Goal: Task Accomplishment & Management: Manage account settings

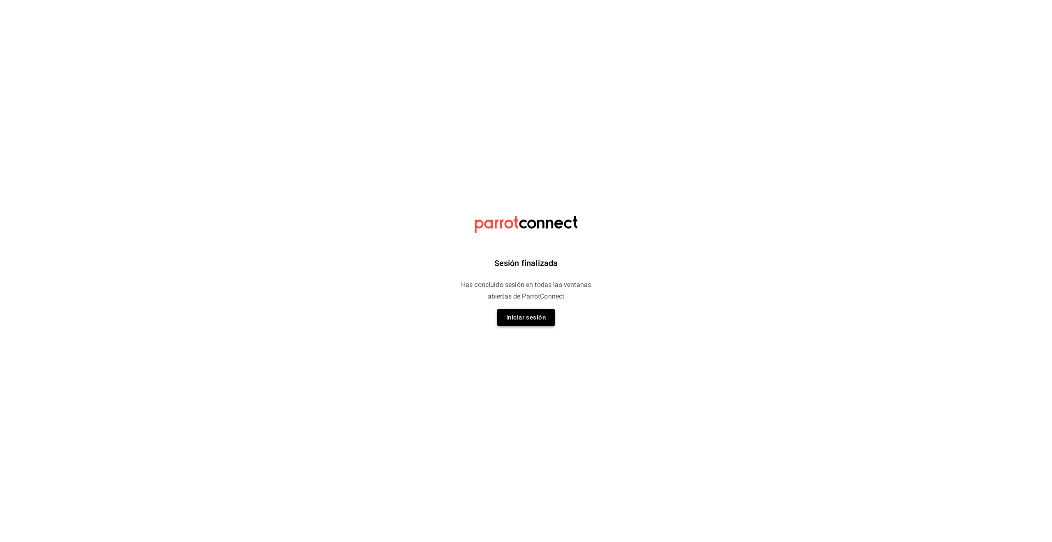
click at [536, 318] on button "Iniciar sesión" at bounding box center [526, 317] width 58 height 17
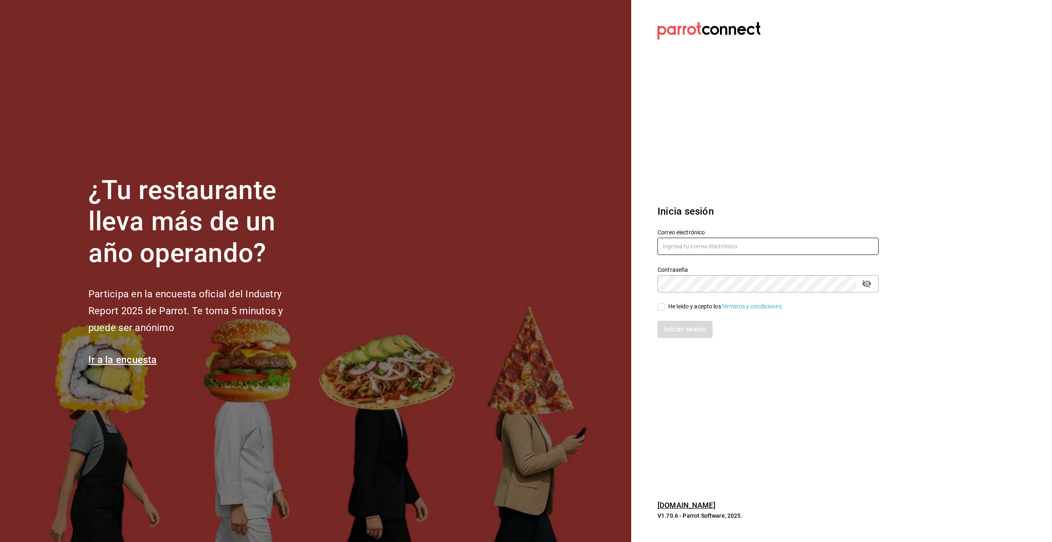
click at [679, 246] on input "text" at bounding box center [768, 246] width 221 height 17
type input "alecsq@gmail.com"
click at [660, 305] on input "He leído y acepto los Términos y condiciones." at bounding box center [661, 306] width 7 height 7
checkbox input "true"
click at [681, 326] on button "Iniciar sesión" at bounding box center [686, 329] width 56 height 17
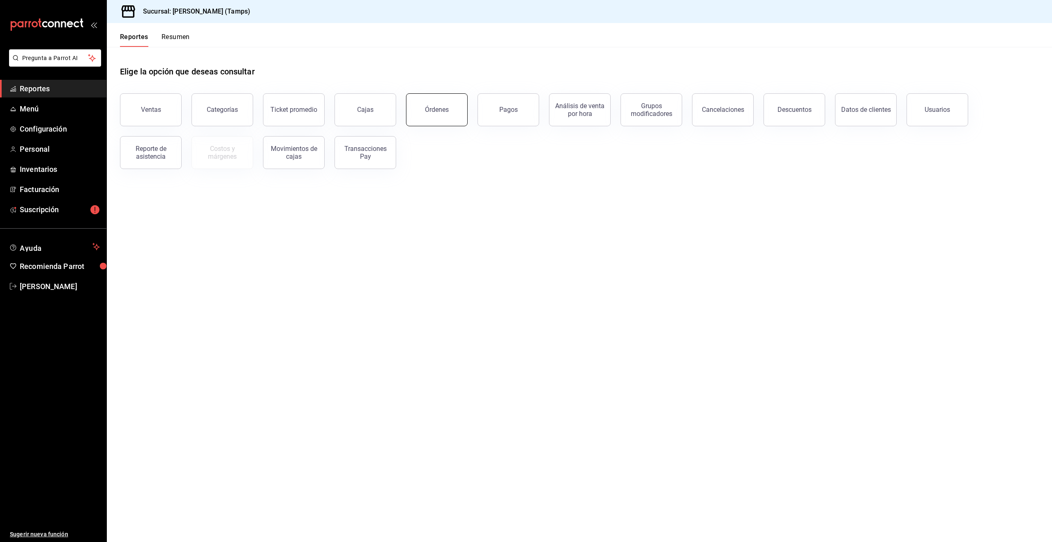
click at [428, 109] on div "Órdenes" at bounding box center [437, 110] width 24 height 8
